Goal: Find specific page/section: Find specific page/section

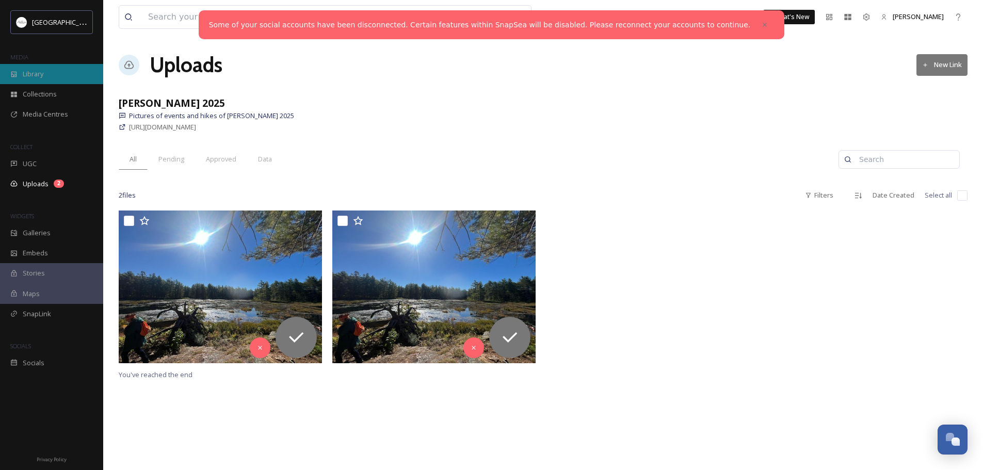
click at [37, 74] on span "Library" at bounding box center [33, 74] width 21 height 10
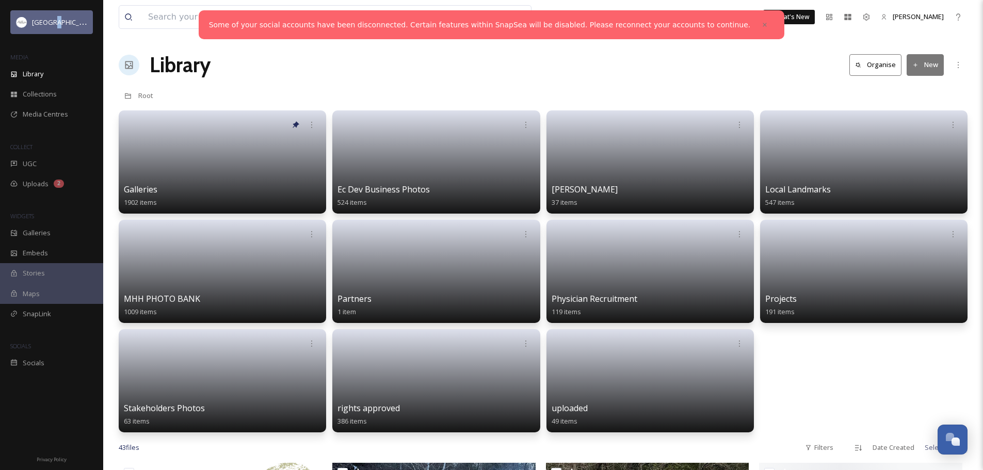
click at [54, 22] on span "[GEOGRAPHIC_DATA]" at bounding box center [65, 22] width 66 height 10
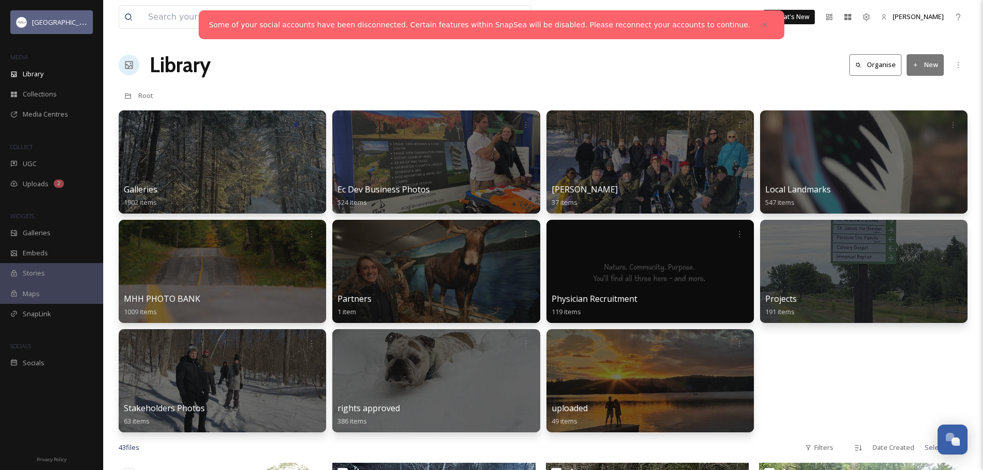
click at [43, 22] on span "[GEOGRAPHIC_DATA]" at bounding box center [65, 22] width 66 height 10
